Goal: Task Accomplishment & Management: Manage account settings

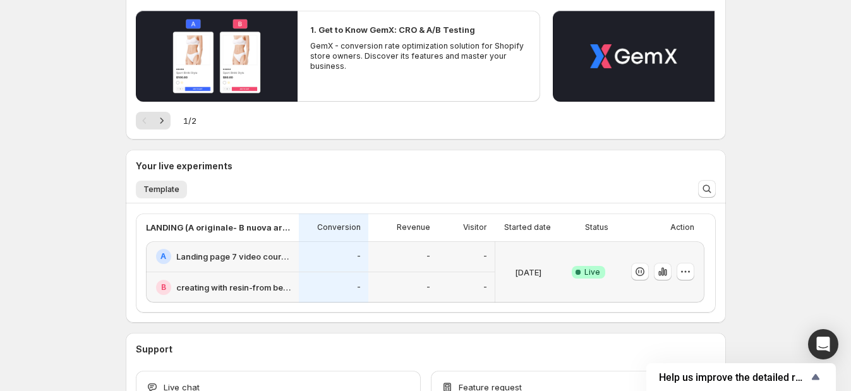
scroll to position [139, 0]
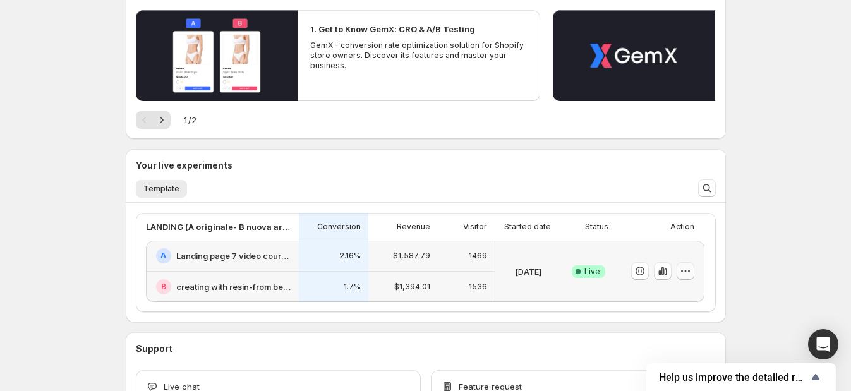
click at [692, 268] on icon "button" at bounding box center [685, 271] width 13 height 13
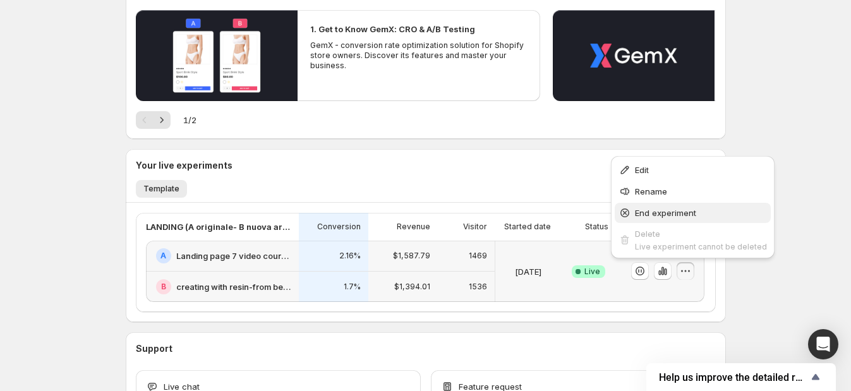
click at [669, 209] on span "End experiment" at bounding box center [665, 213] width 61 height 10
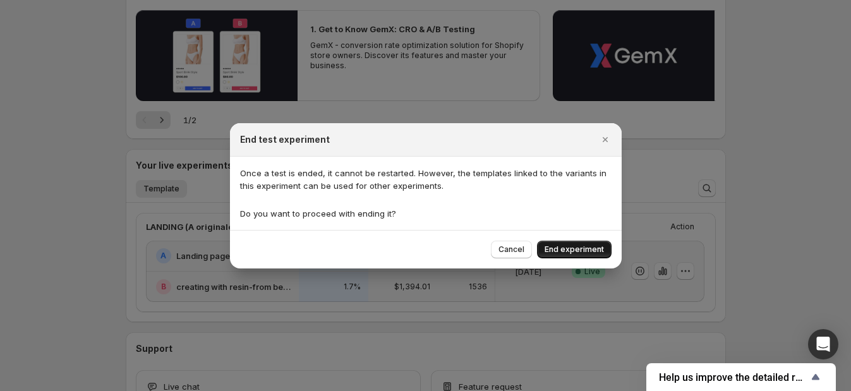
click at [591, 246] on span "End experiment" at bounding box center [574, 250] width 59 height 10
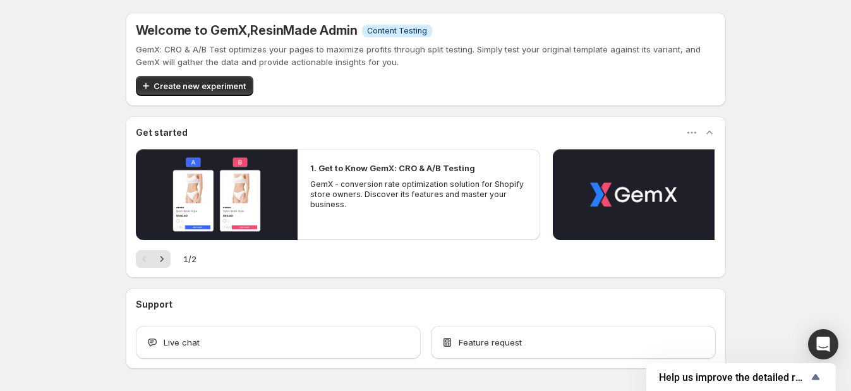
scroll to position [45, 0]
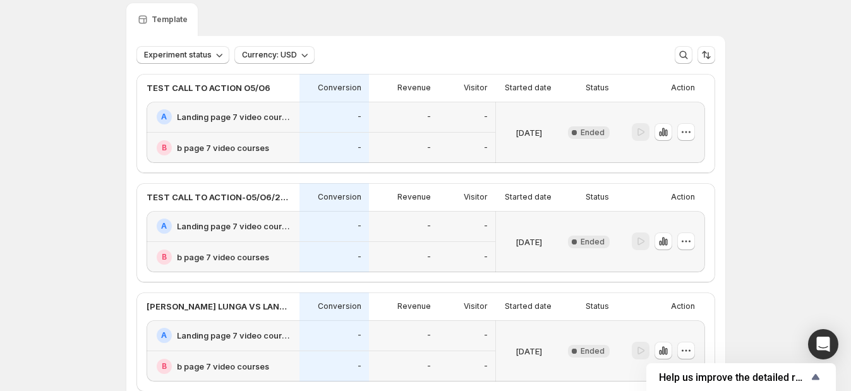
click at [310, 113] on div "-" at bounding box center [335, 117] width 70 height 31
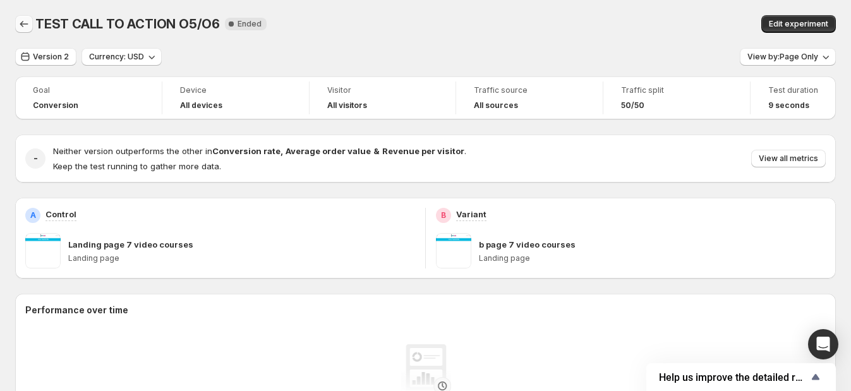
click at [19, 22] on icon "Back" at bounding box center [24, 24] width 13 height 13
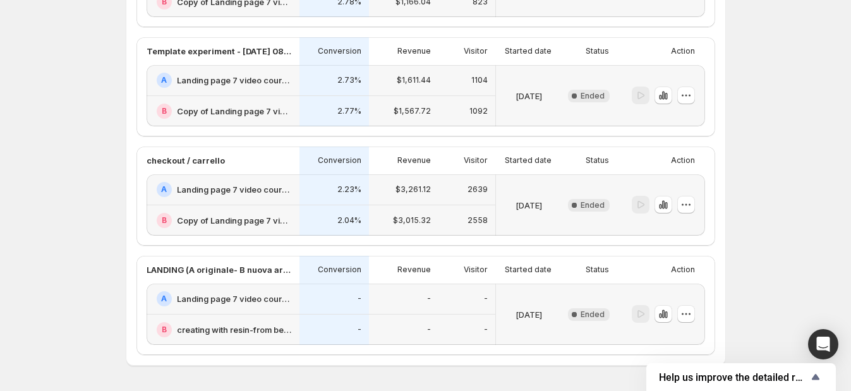
scroll to position [561, 0]
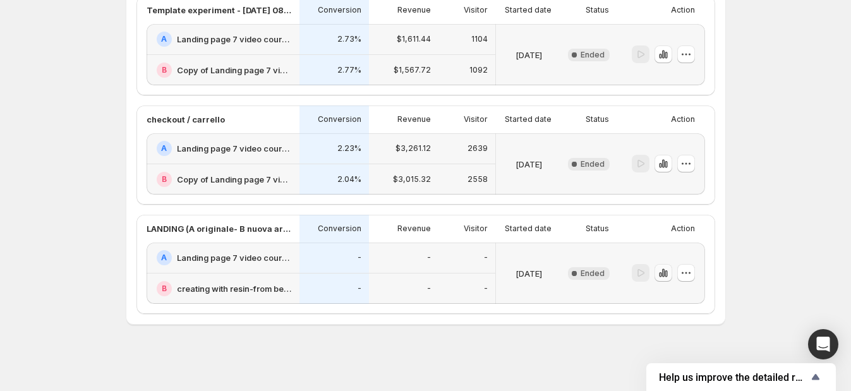
click at [665, 269] on icon "button" at bounding box center [663, 273] width 13 height 13
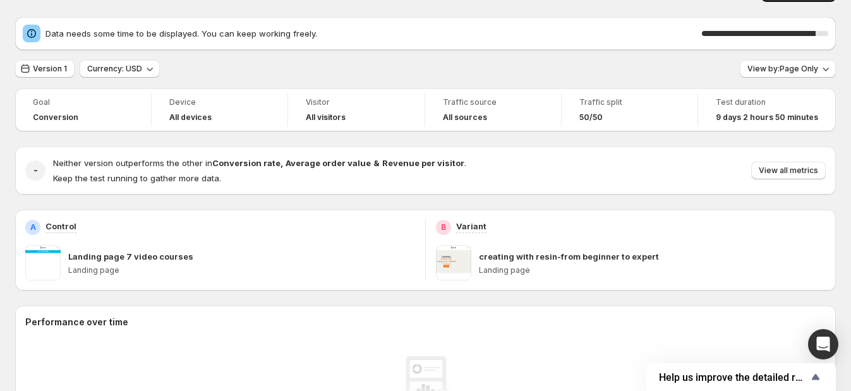
scroll to position [31, 0]
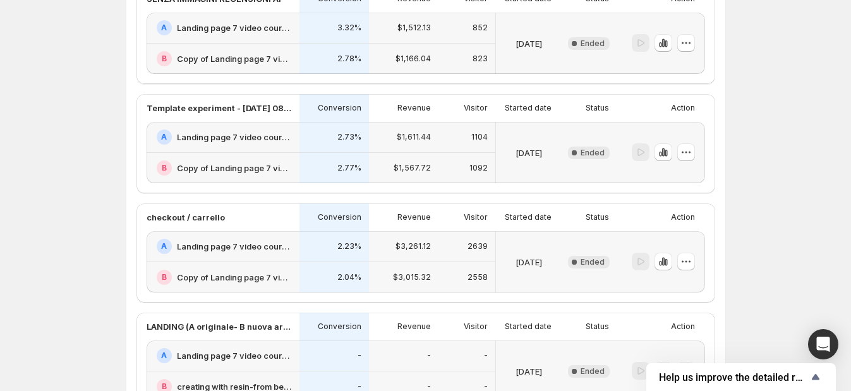
scroll to position [561, 0]
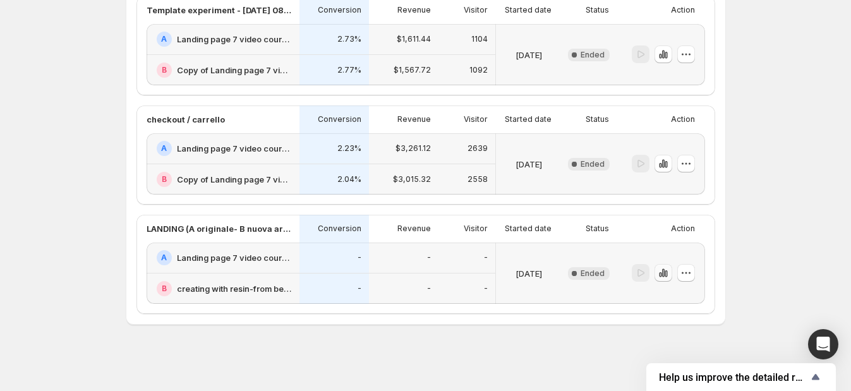
click at [664, 273] on icon "button" at bounding box center [663, 273] width 3 height 8
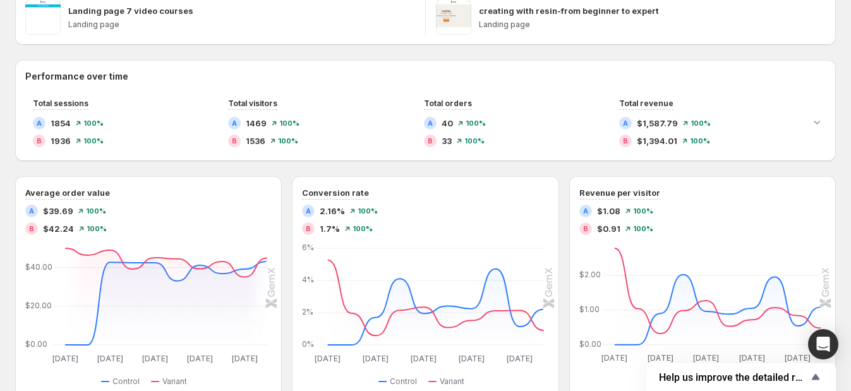
scroll to position [235, 0]
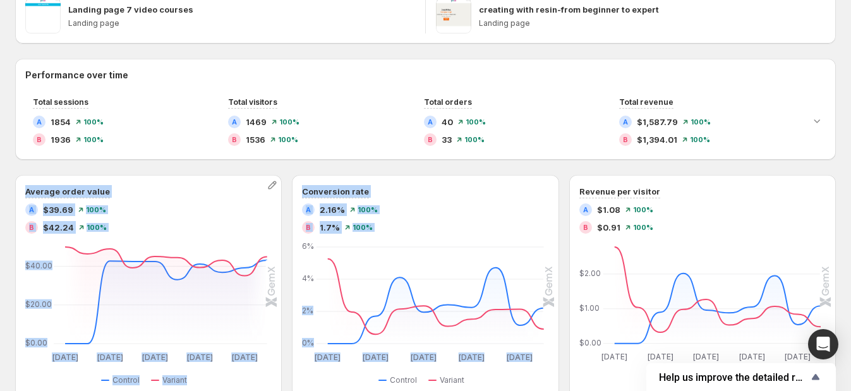
drag, startPoint x: 324, startPoint y: 305, endPoint x: 259, endPoint y: 311, distance: 65.4
click at [259, 311] on div "Average order value A $39.69 100 % B $42.24 100 % Sep 1 Sep 1 Sep 3 Sep 3 Sep 5…" at bounding box center [425, 286] width 821 height 223
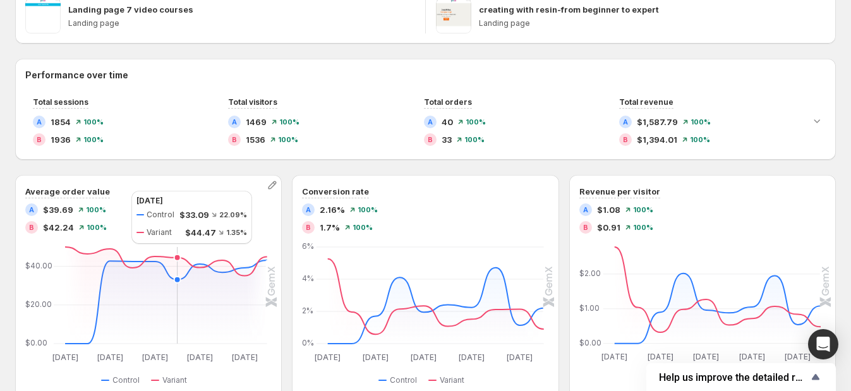
click at [178, 288] on icon "Sep 1 Sep 1 Sep 3 Sep 3 Sep 5 Sep 5 Sep 7 Sep 7 Sep 9 Sep 9 $0.00 $20.00 $40.00…" at bounding box center [147, 303] width 241 height 119
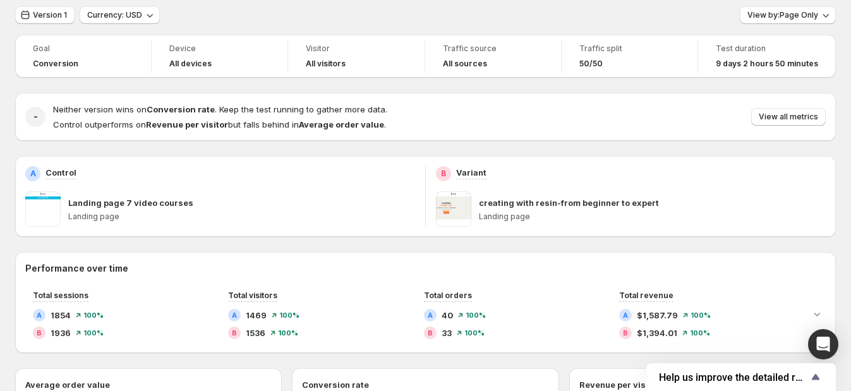
scroll to position [47, 0]
